Goal: Task Accomplishment & Management: Complete application form

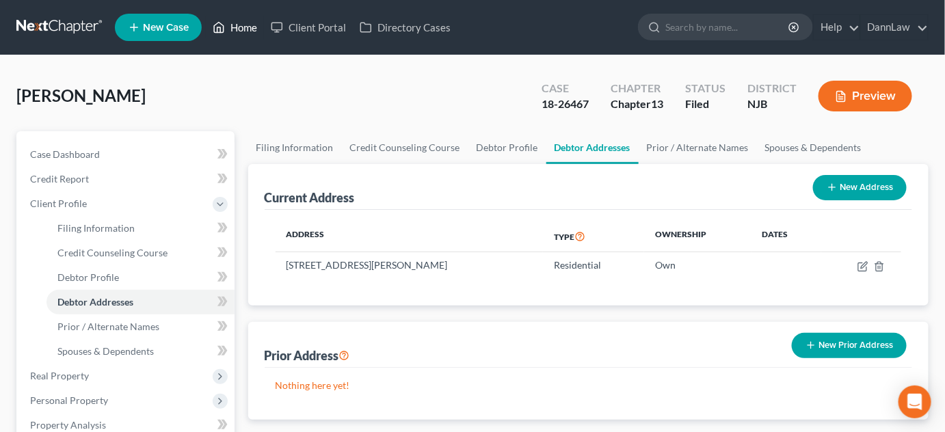
click at [247, 27] on link "Home" at bounding box center [235, 27] width 58 height 25
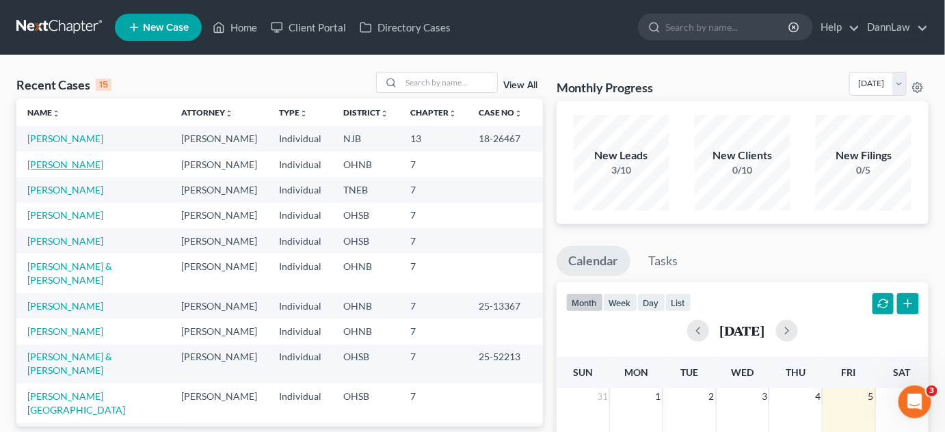
click at [84, 166] on link "[PERSON_NAME]" at bounding box center [65, 165] width 76 height 12
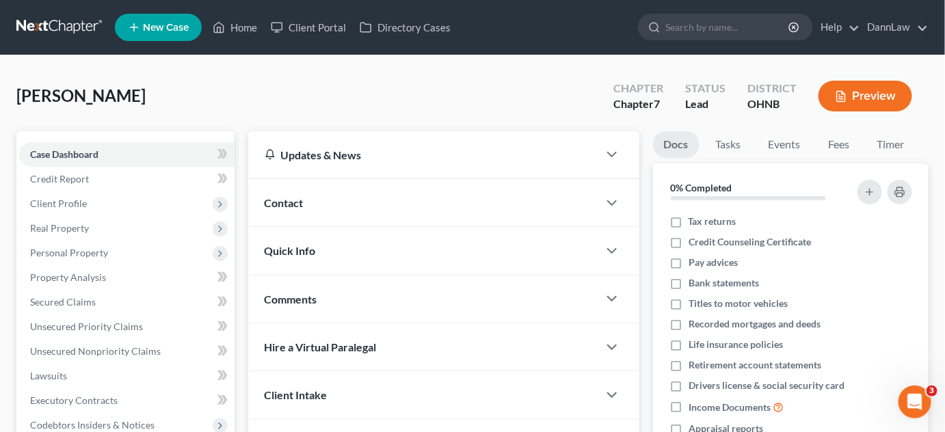
scroll to position [293, 0]
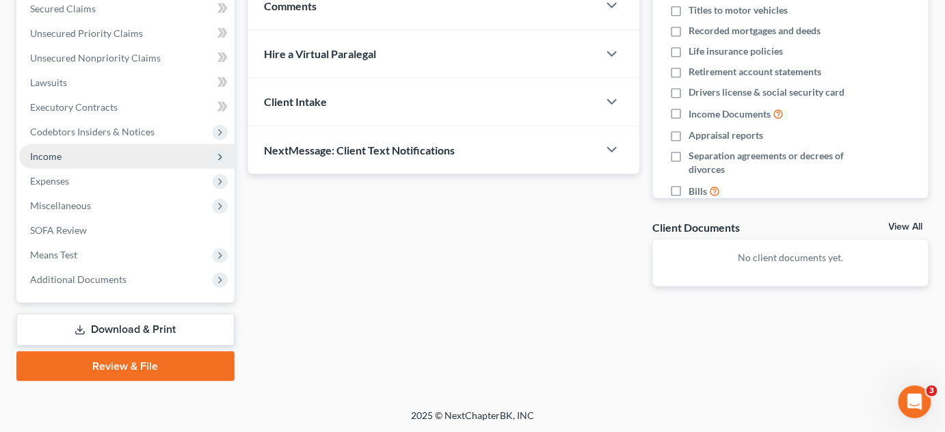
click at [89, 161] on span "Income" at bounding box center [126, 156] width 215 height 25
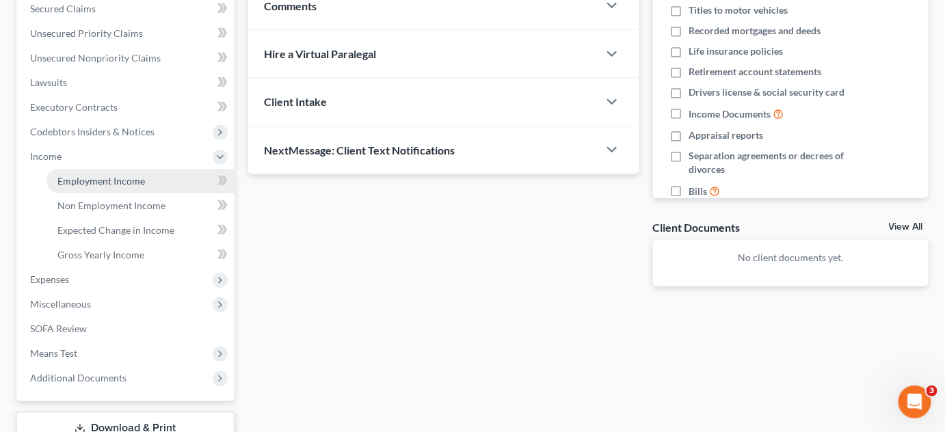
click at [149, 184] on link "Employment Income" at bounding box center [140, 181] width 188 height 25
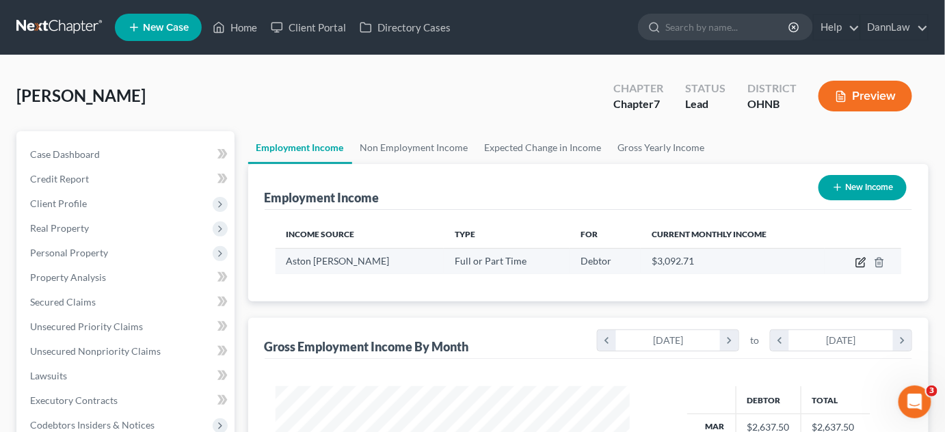
click at [861, 259] on icon "button" at bounding box center [862, 261] width 6 height 6
select select "0"
select select "21"
select select "3"
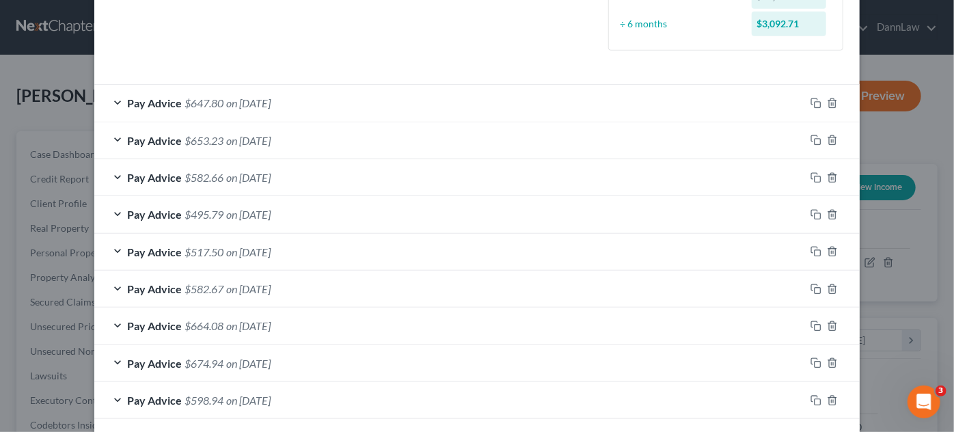
scroll to position [291, 0]
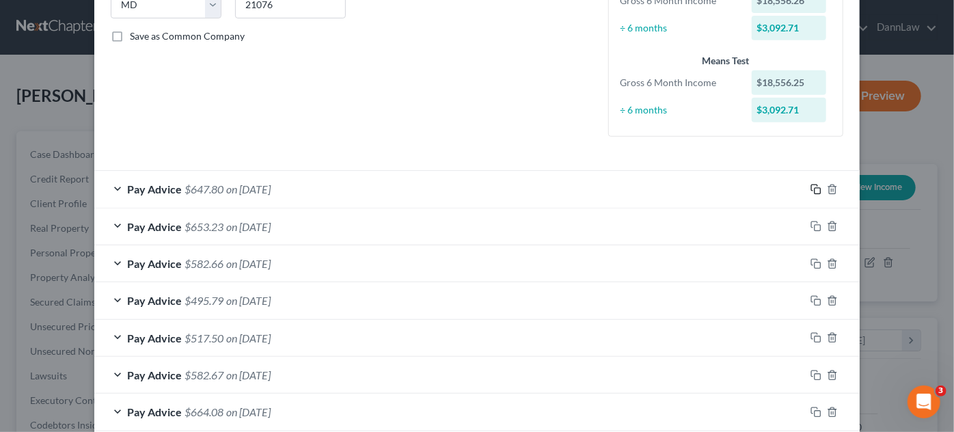
click at [815, 188] on rect "button" at bounding box center [818, 191] width 6 height 6
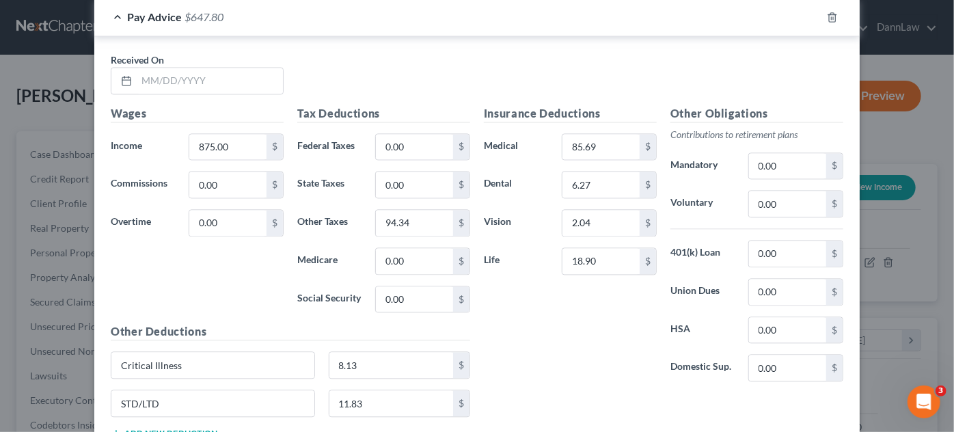
scroll to position [1424, 0]
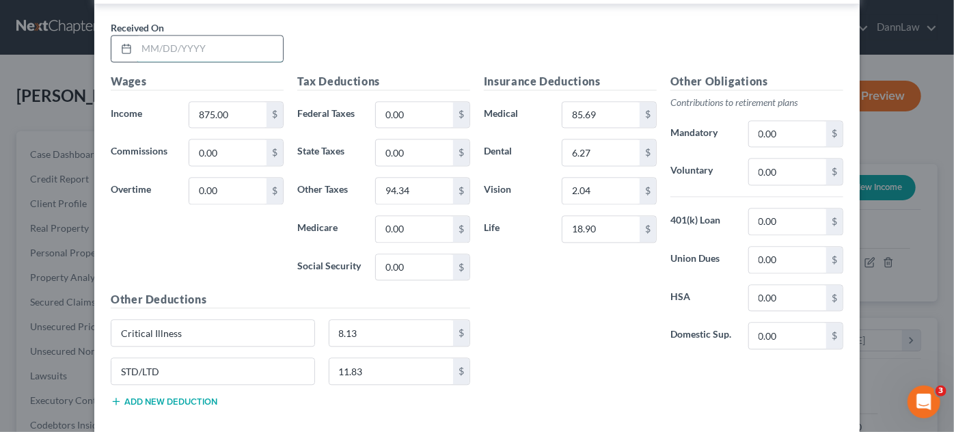
click at [219, 46] on input "text" at bounding box center [210, 49] width 146 height 26
type input "[DATE]"
click at [219, 46] on input "[DATE]" at bounding box center [210, 49] width 146 height 26
type input "987.50"
type input "109.12"
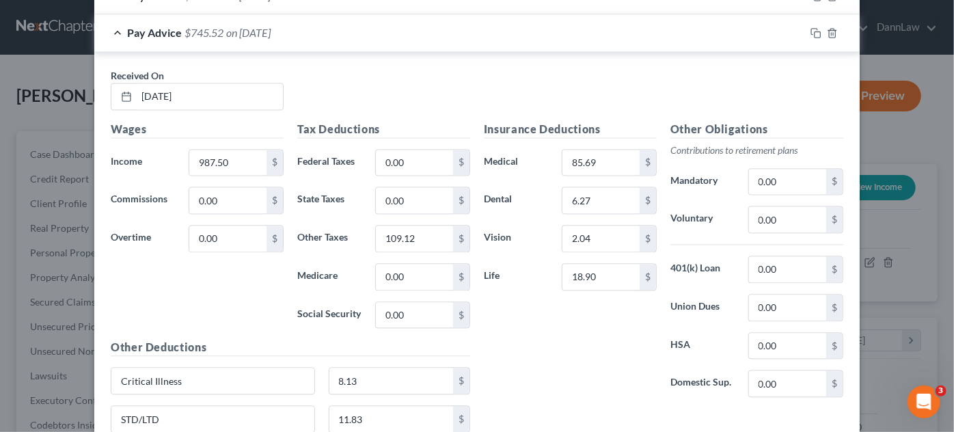
scroll to position [1374, 0]
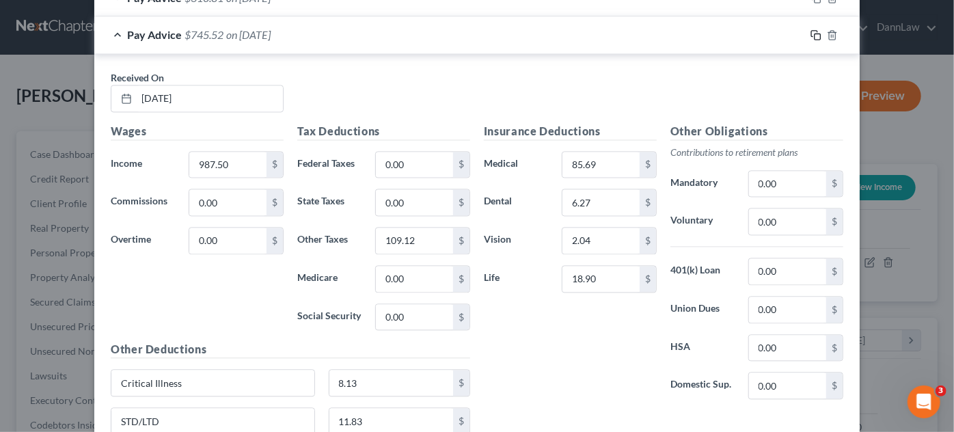
click at [811, 29] on icon "button" at bounding box center [816, 34] width 11 height 11
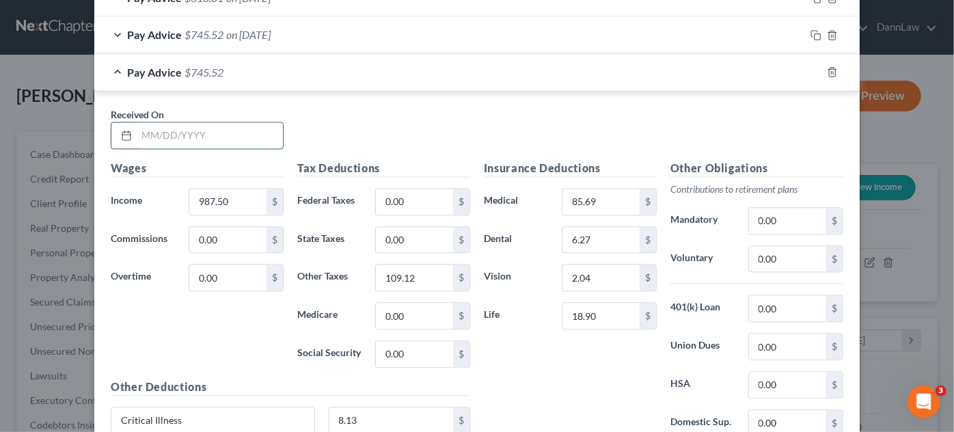
click at [236, 131] on input "text" at bounding box center [210, 135] width 146 height 26
type input "[DATE]"
type input "843.75"
type input "90.24"
click at [811, 66] on icon "button" at bounding box center [816, 71] width 11 height 11
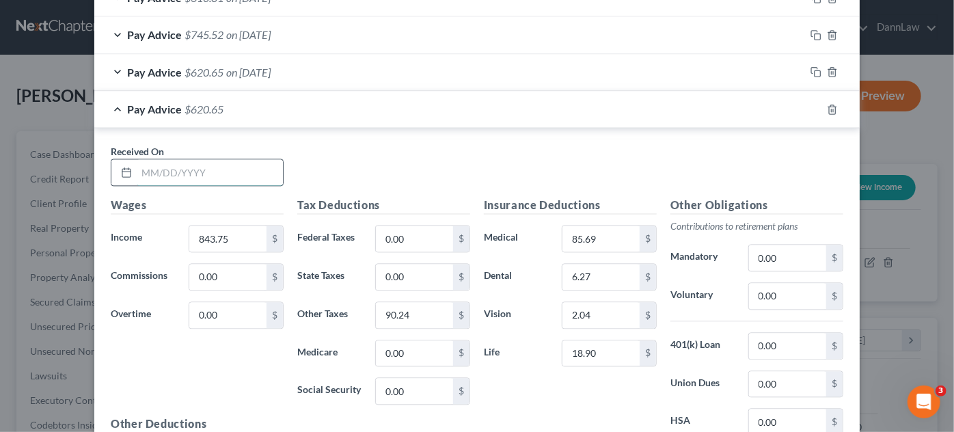
click at [233, 170] on input "text" at bounding box center [210, 172] width 146 height 26
type input "[DATE]"
type input "862.50"
click at [422, 311] on input "92.89" at bounding box center [414, 315] width 77 height 26
type input "92.69"
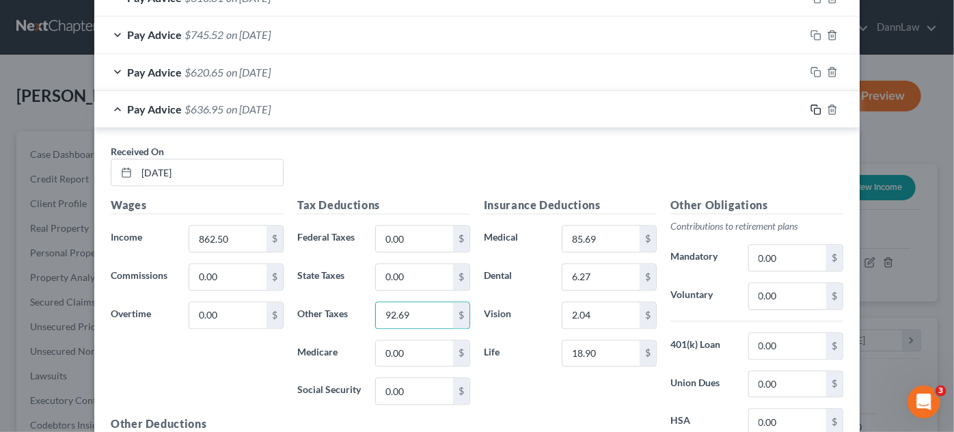
click at [816, 104] on icon "button" at bounding box center [816, 109] width 11 height 11
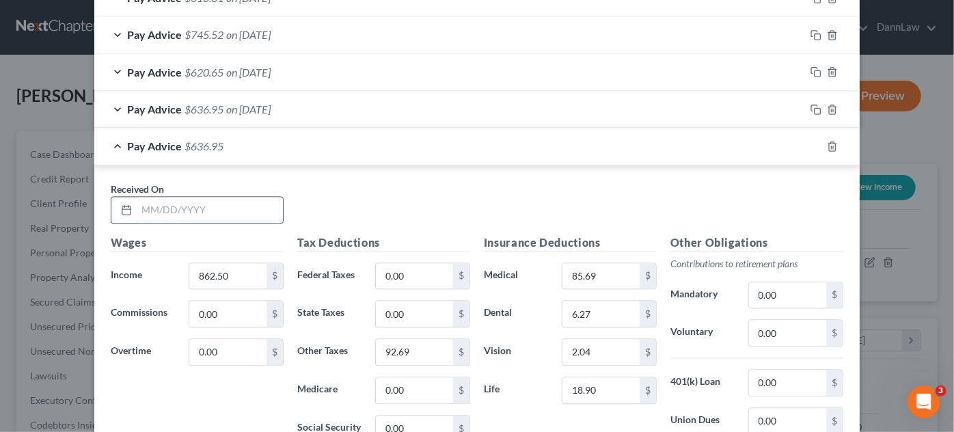
click at [228, 204] on input "text" at bounding box center [210, 210] width 146 height 26
type input "[DATE]"
click at [263, 204] on input "[DATE]" at bounding box center [210, 210] width 146 height 26
type input "1,000"
type input "110.77"
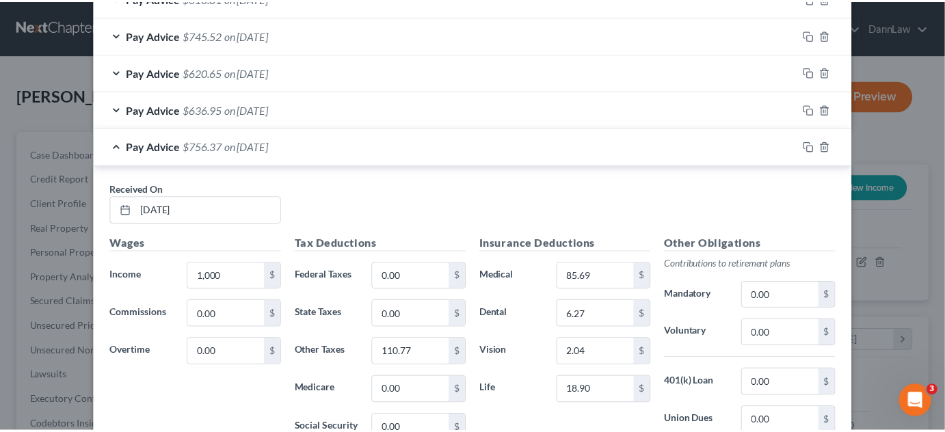
scroll to position [1597, 0]
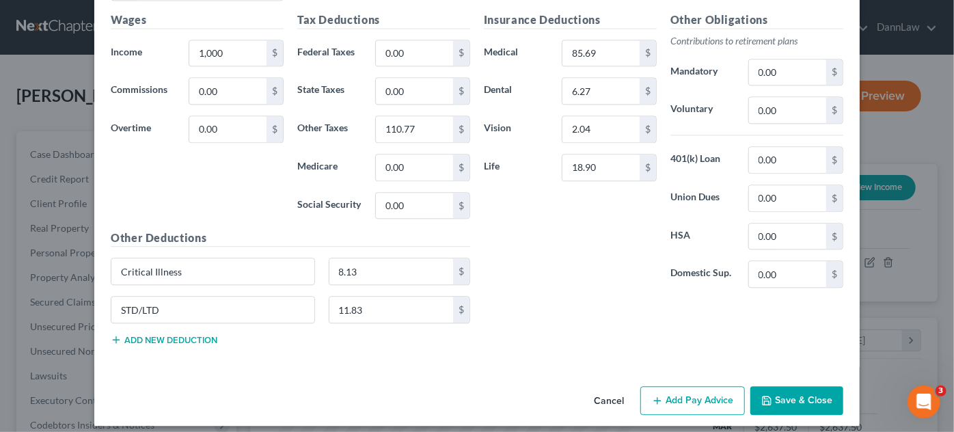
click at [811, 392] on button "Save & Close" at bounding box center [797, 400] width 93 height 29
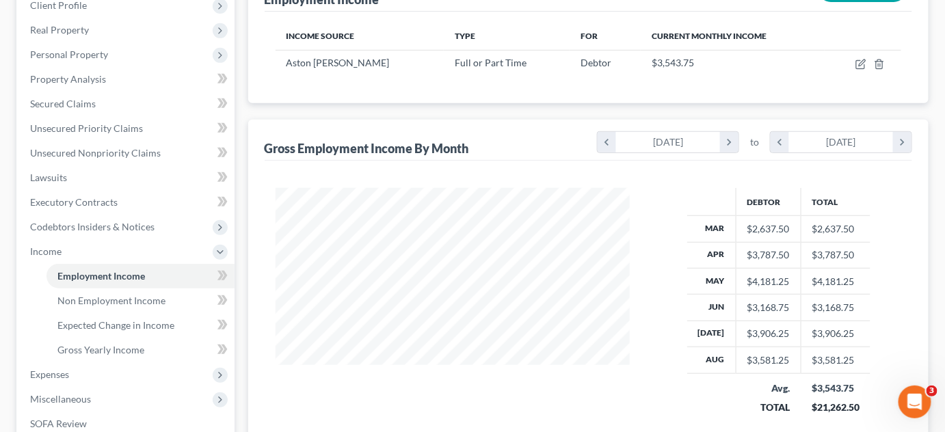
scroll to position [202, 0]
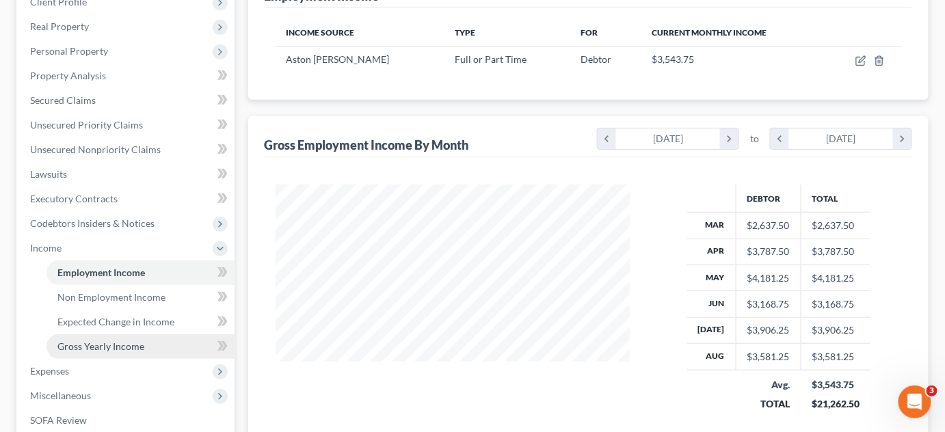
click at [159, 342] on link "Gross Yearly Income" at bounding box center [140, 346] width 188 height 25
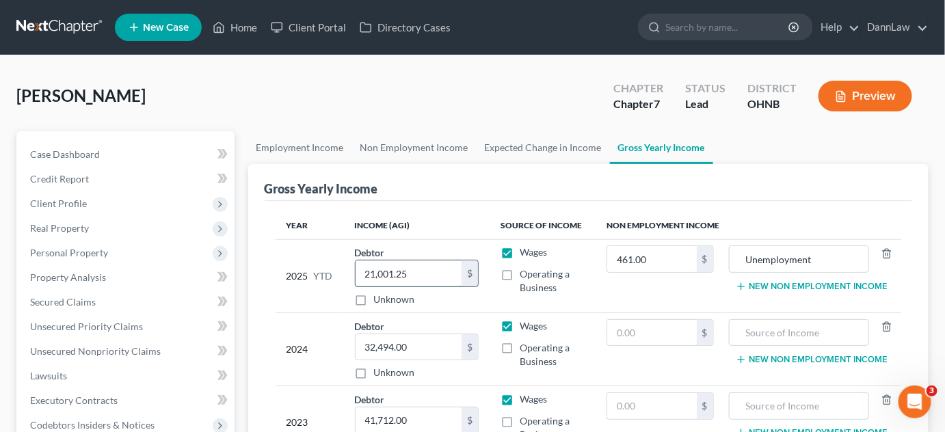
click at [419, 269] on input "21,001.25" at bounding box center [408, 273] width 106 height 26
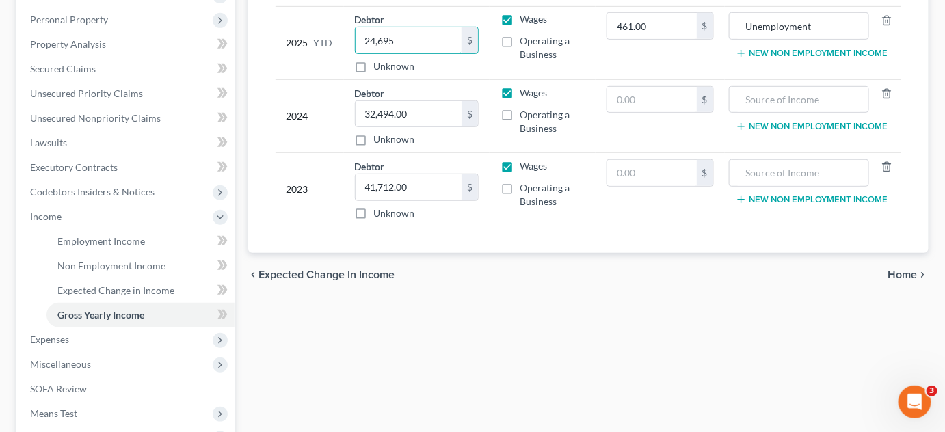
scroll to position [231, 0]
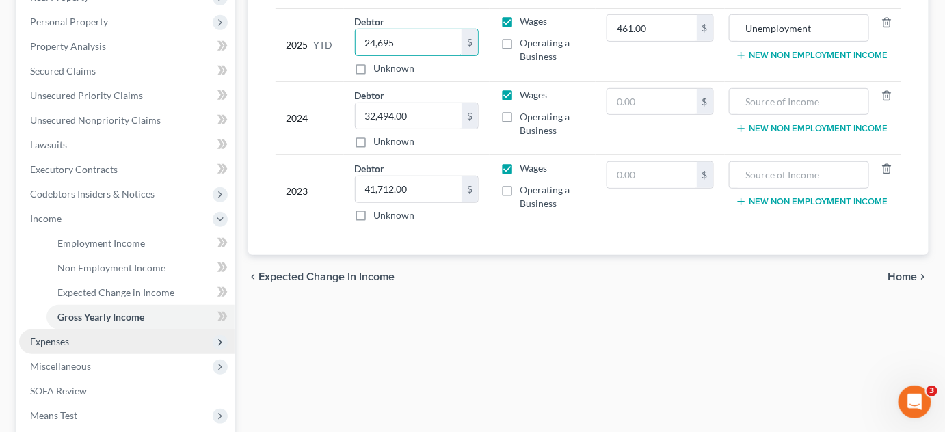
type input "24,695"
click at [116, 342] on span "Expenses" at bounding box center [126, 342] width 215 height 25
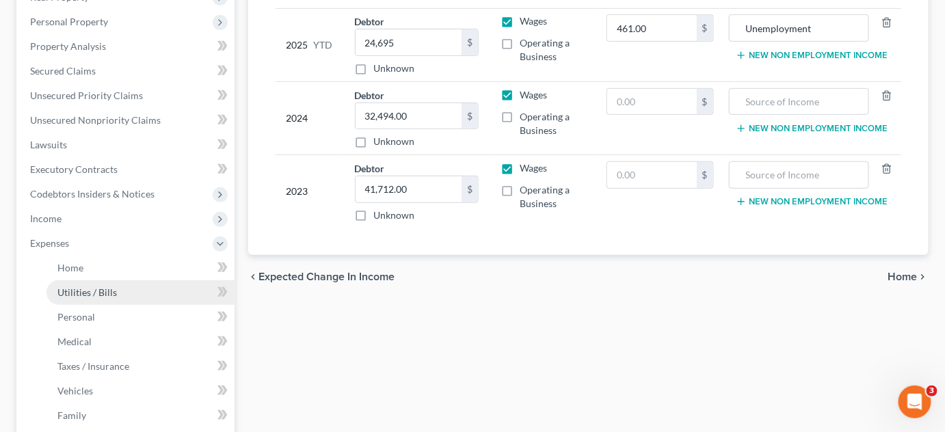
click at [95, 289] on span "Utilities / Bills" at bounding box center [86, 292] width 59 height 12
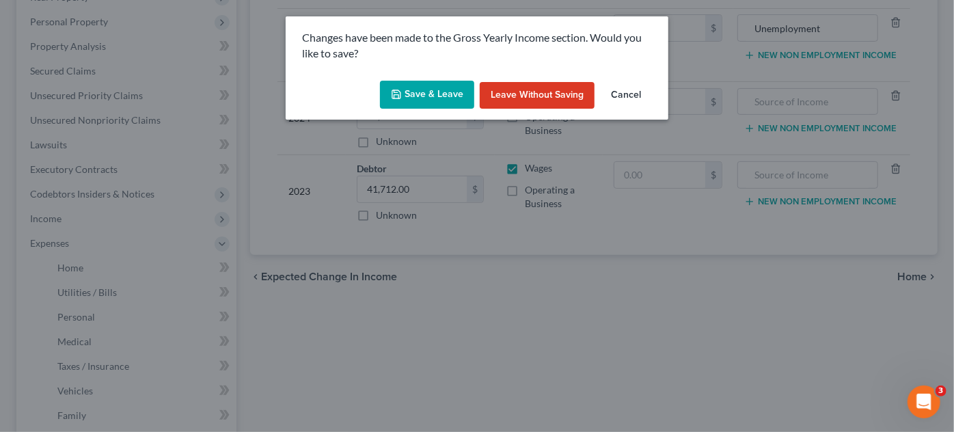
click at [440, 94] on button "Save & Leave" at bounding box center [427, 95] width 94 height 29
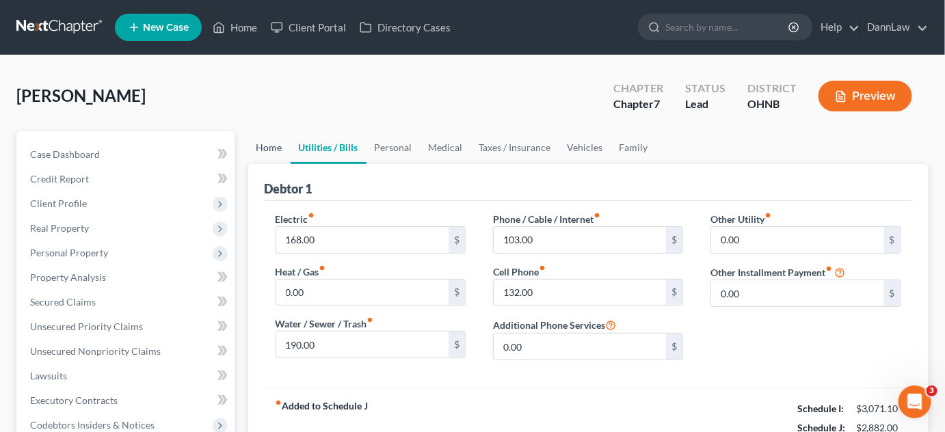
click at [276, 146] on link "Home" at bounding box center [269, 147] width 42 height 33
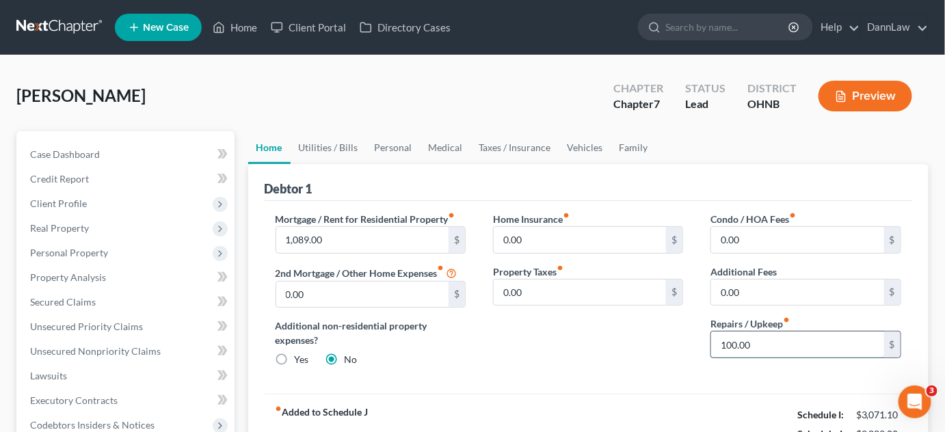
click at [774, 337] on input "100.00" at bounding box center [797, 345] width 173 height 26
type input "150.00"
click at [339, 150] on link "Utilities / Bills" at bounding box center [329, 147] width 76 height 33
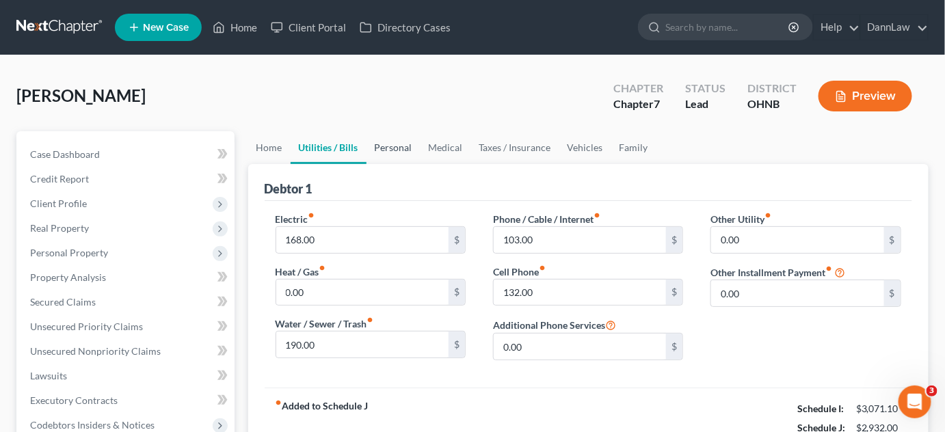
click at [388, 150] on link "Personal" at bounding box center [393, 147] width 54 height 33
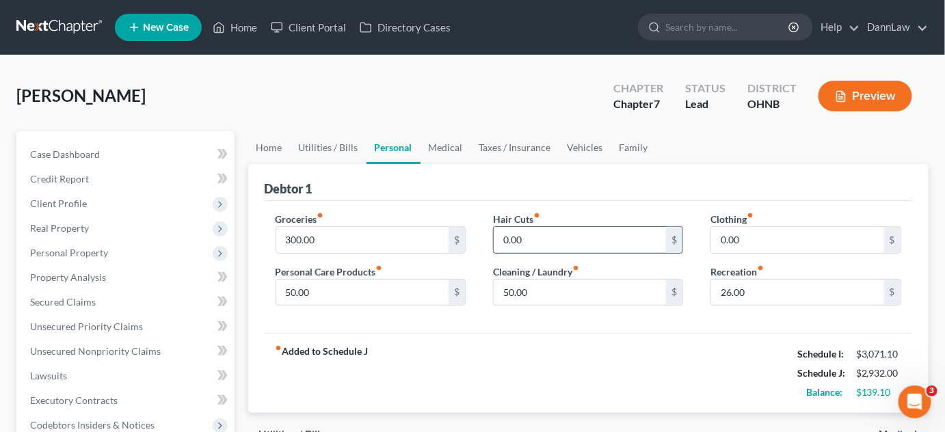
click at [534, 245] on input "0.00" at bounding box center [580, 240] width 173 height 26
type input "45"
click at [762, 245] on input "0.00" at bounding box center [797, 240] width 173 height 26
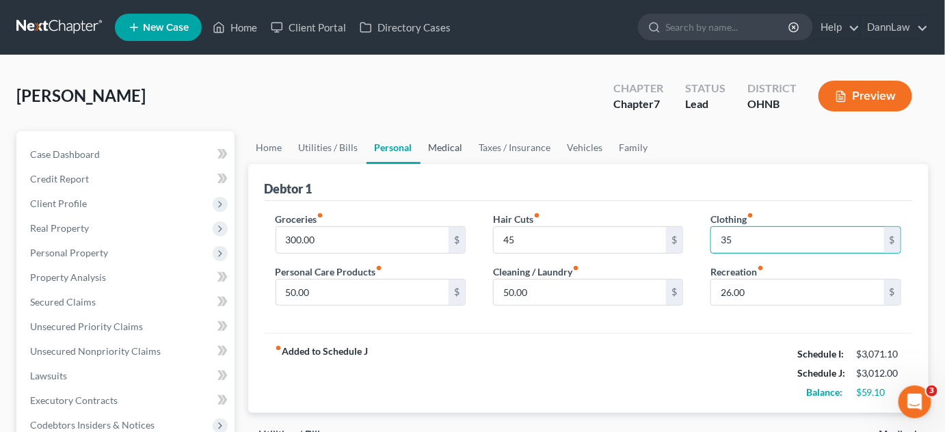
type input "35"
click at [440, 150] on link "Medical" at bounding box center [445, 147] width 51 height 33
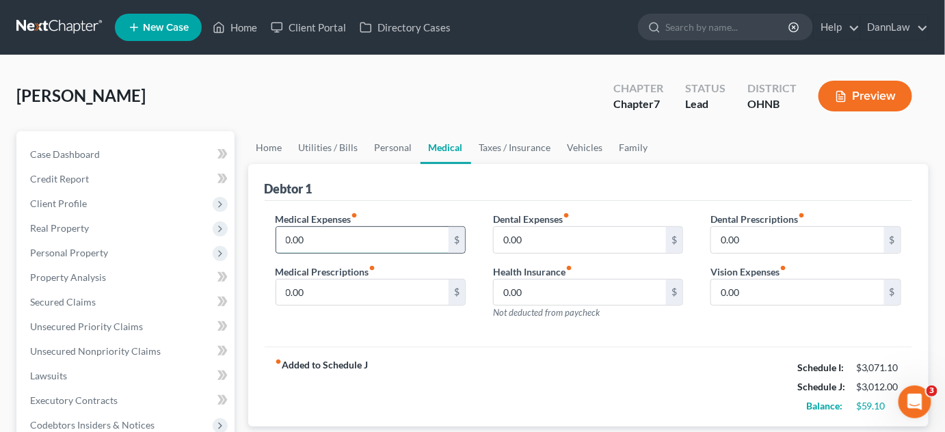
click at [390, 247] on input "0.00" at bounding box center [362, 240] width 173 height 26
type input "35"
click at [576, 155] on link "Vehicles" at bounding box center [585, 147] width 52 height 33
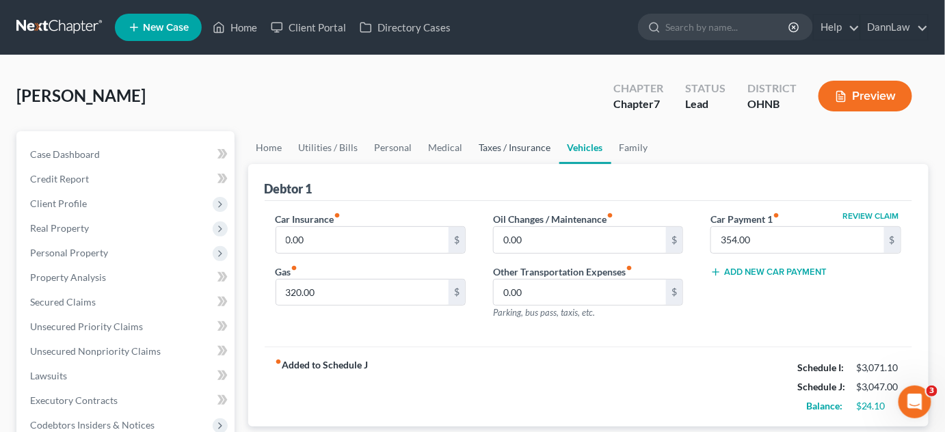
click at [525, 148] on link "Taxes / Insurance" at bounding box center [515, 147] width 88 height 33
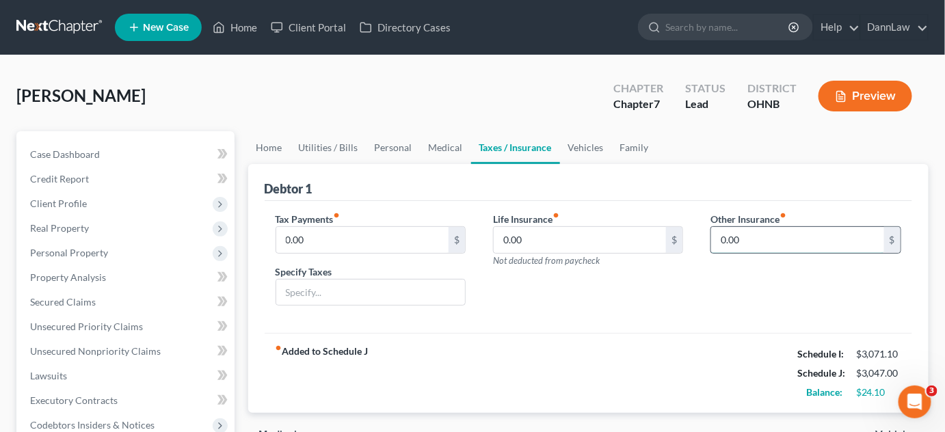
click at [760, 239] on input "0.00" at bounding box center [797, 240] width 173 height 26
type input "145"
click at [761, 220] on label "Other Insurance fiber_manual_record" at bounding box center [748, 219] width 76 height 14
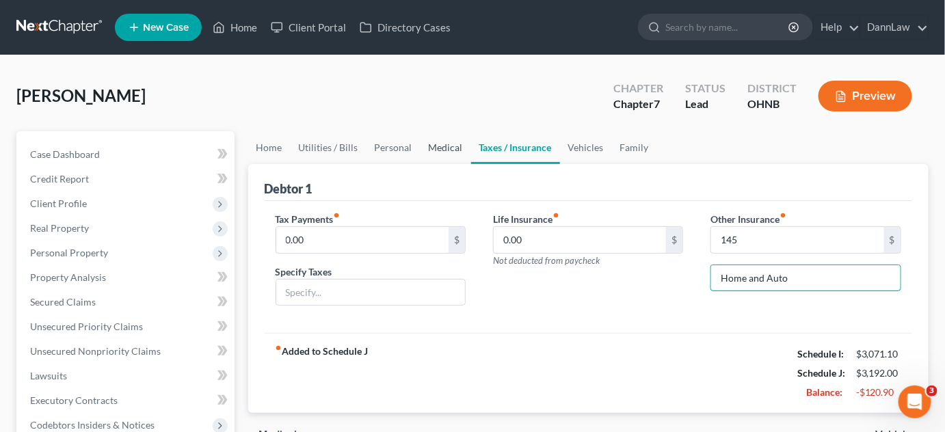
type input "Home and Auto"
click at [444, 143] on link "Medical" at bounding box center [445, 147] width 51 height 33
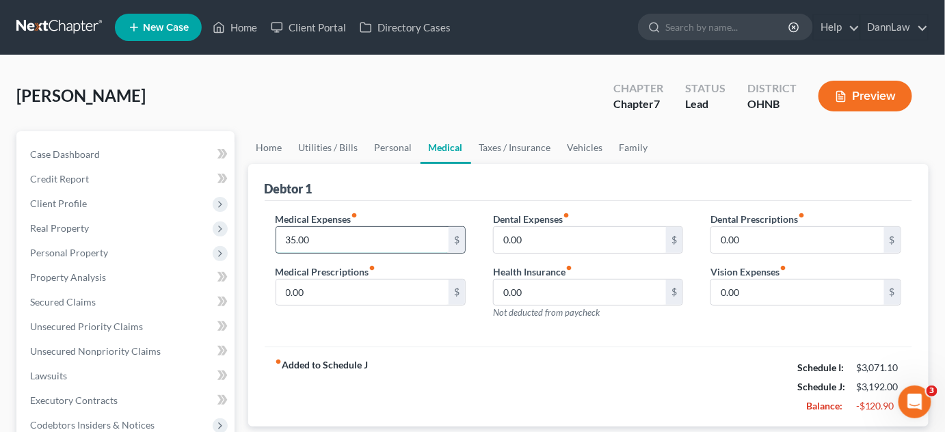
click at [310, 237] on input "35.00" at bounding box center [362, 240] width 173 height 26
type input "0"
click at [394, 150] on link "Personal" at bounding box center [393, 147] width 54 height 33
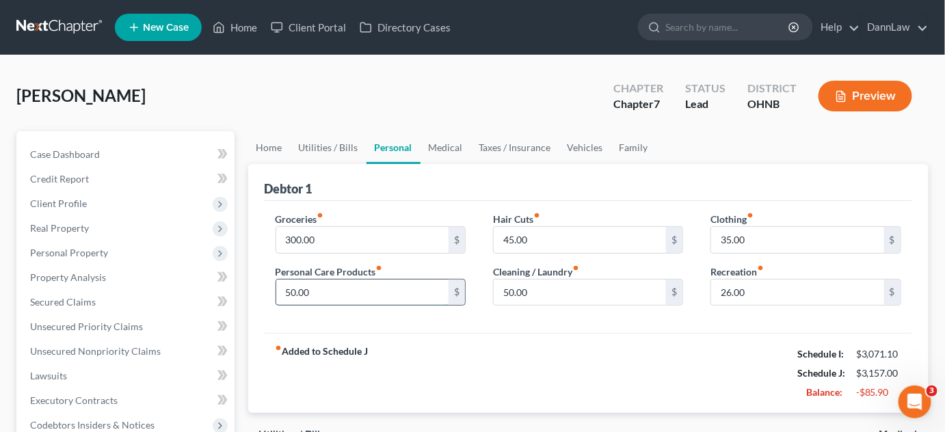
click at [364, 292] on input "50.00" at bounding box center [362, 293] width 173 height 26
click at [563, 234] on input "45.00" at bounding box center [580, 240] width 173 height 26
type input "0"
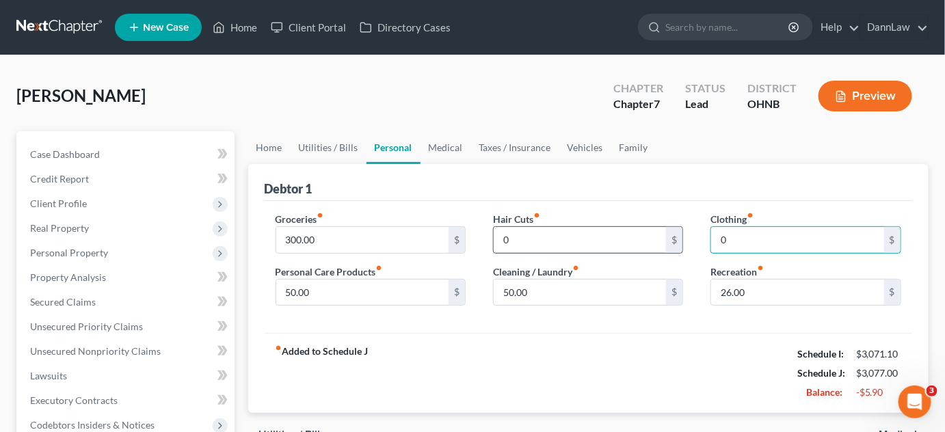
type input "0"
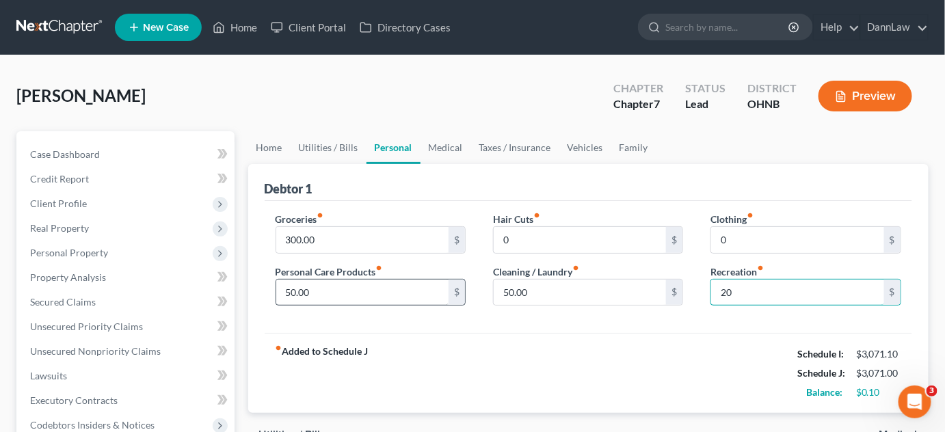
type input "20"
click at [375, 299] on input "50.00" at bounding box center [362, 293] width 173 height 26
type input "35"
